Goal: Transaction & Acquisition: Purchase product/service

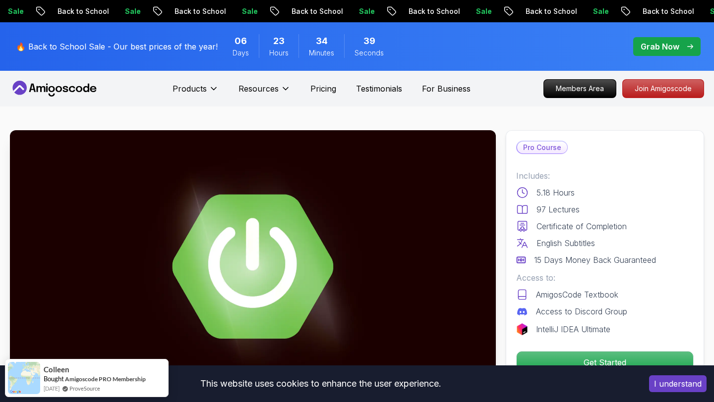
click at [154, 51] on p "🔥 Back to School Sale - Our best prices of the year!" at bounding box center [117, 47] width 202 height 12
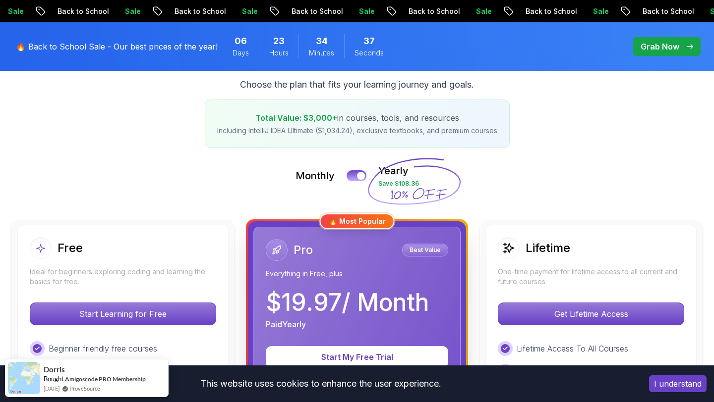
scroll to position [205, 0]
